Goal: Information Seeking & Learning: Stay updated

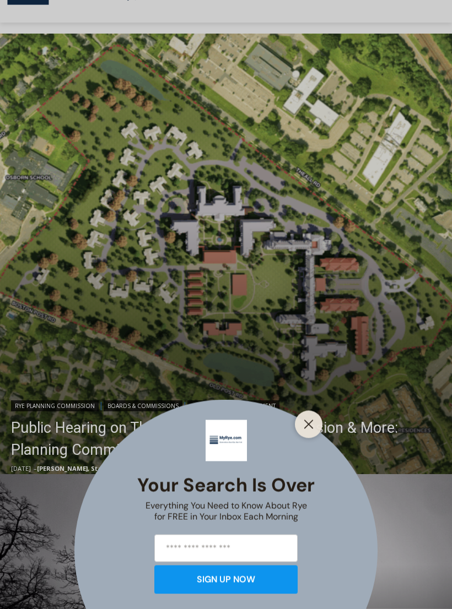
scroll to position [202, 0]
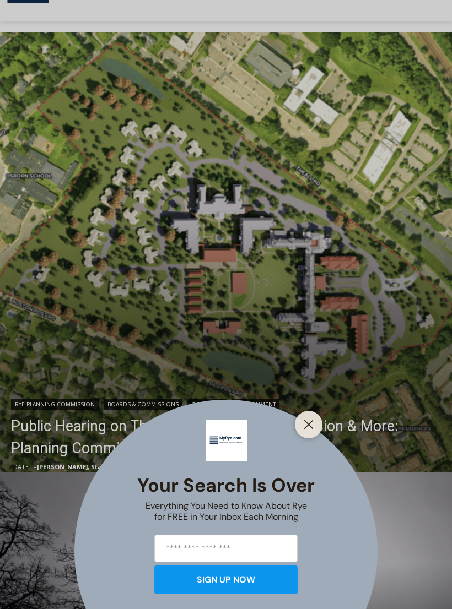
click at [311, 430] on icon "Close" at bounding box center [308, 425] width 10 height 10
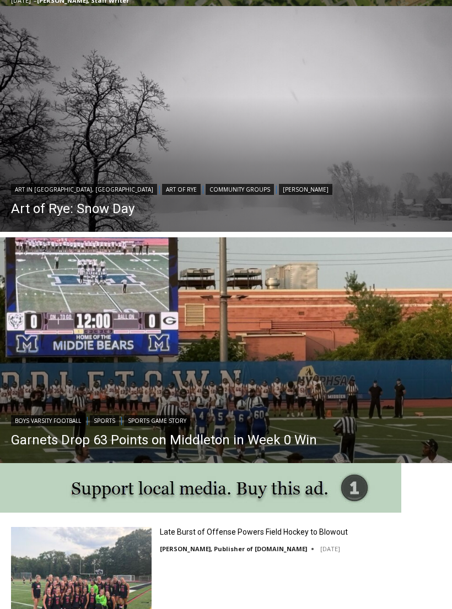
scroll to position [668, 0]
click at [270, 157] on img "Read More Art of Rye: Snow Day" at bounding box center [226, 119] width 452 height 226
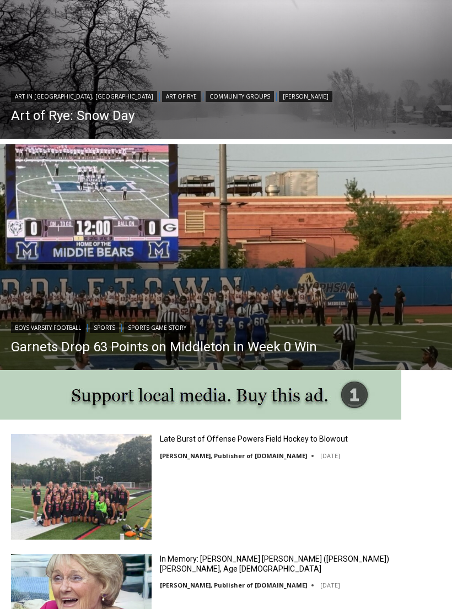
scroll to position [762, 0]
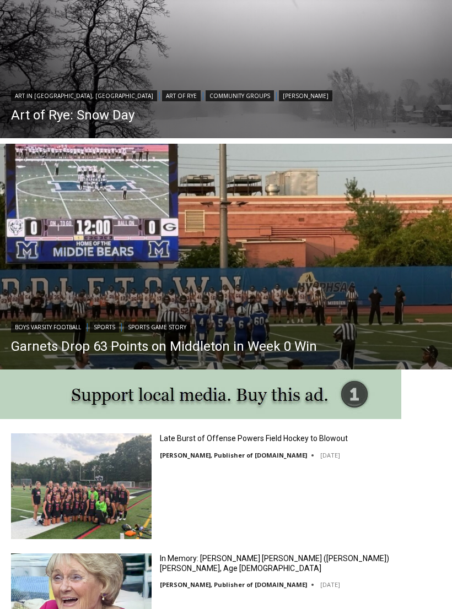
click at [287, 350] on link "Garnets Drop 63 Points on Middleton in Week 0 Win" at bounding box center [164, 346] width 306 height 17
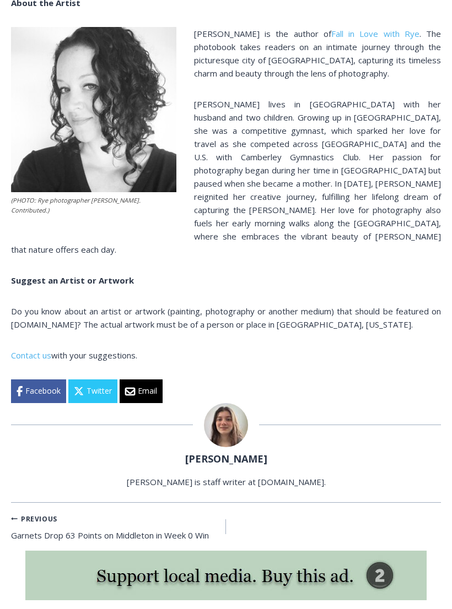
scroll to position [878, 0]
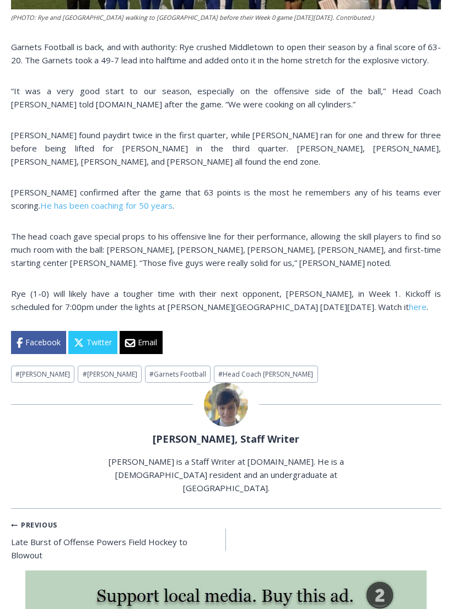
scroll to position [299, 0]
